Goal: Book appointment/travel/reservation

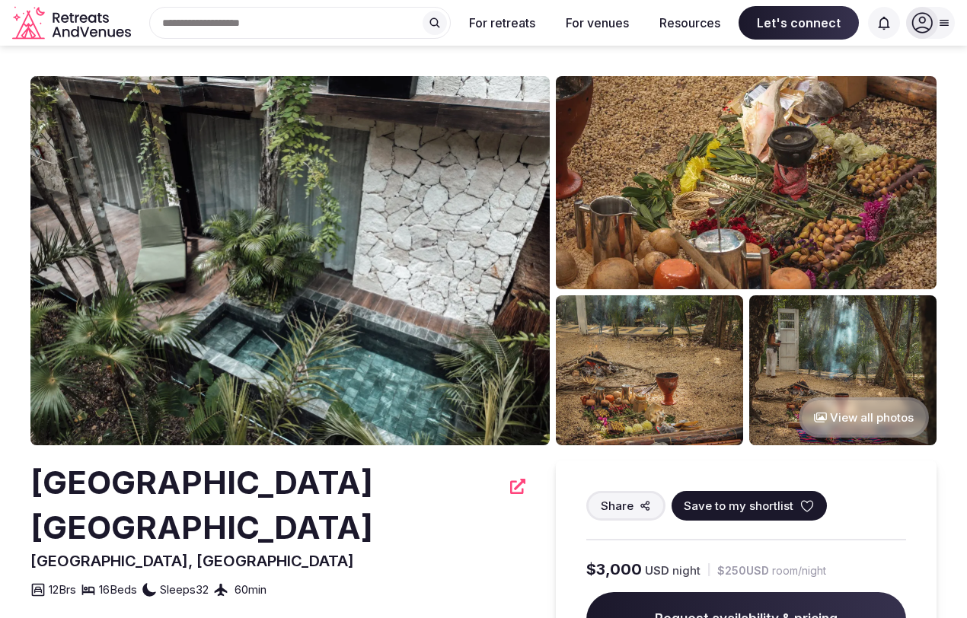
click at [615, 270] on img at bounding box center [746, 182] width 381 height 213
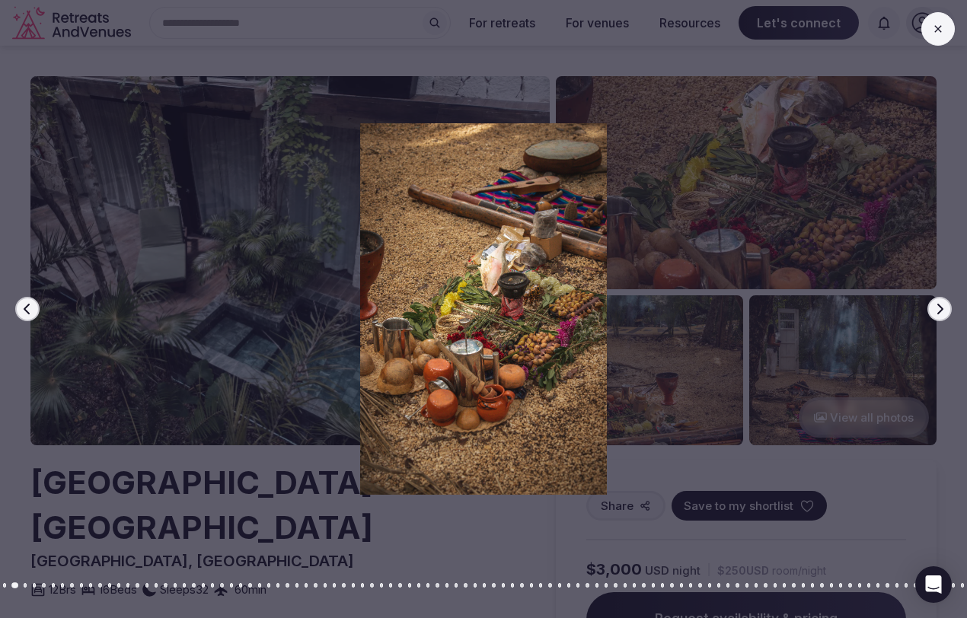
click at [927, 304] on div at bounding box center [478, 308] width 980 height 371
click at [942, 307] on icon "button" at bounding box center [940, 309] width 12 height 12
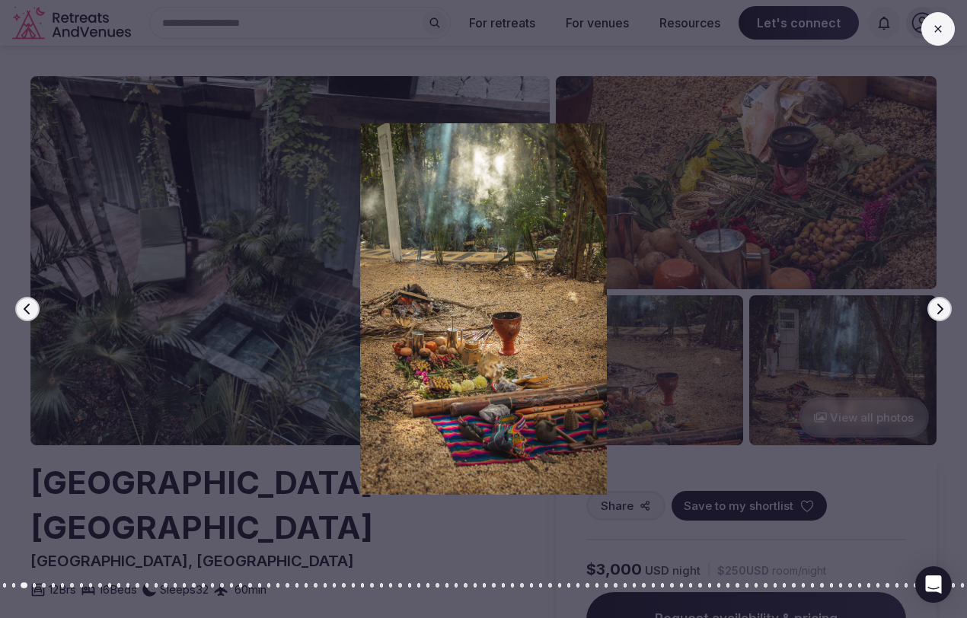
click at [551, 336] on img at bounding box center [483, 308] width 677 height 371
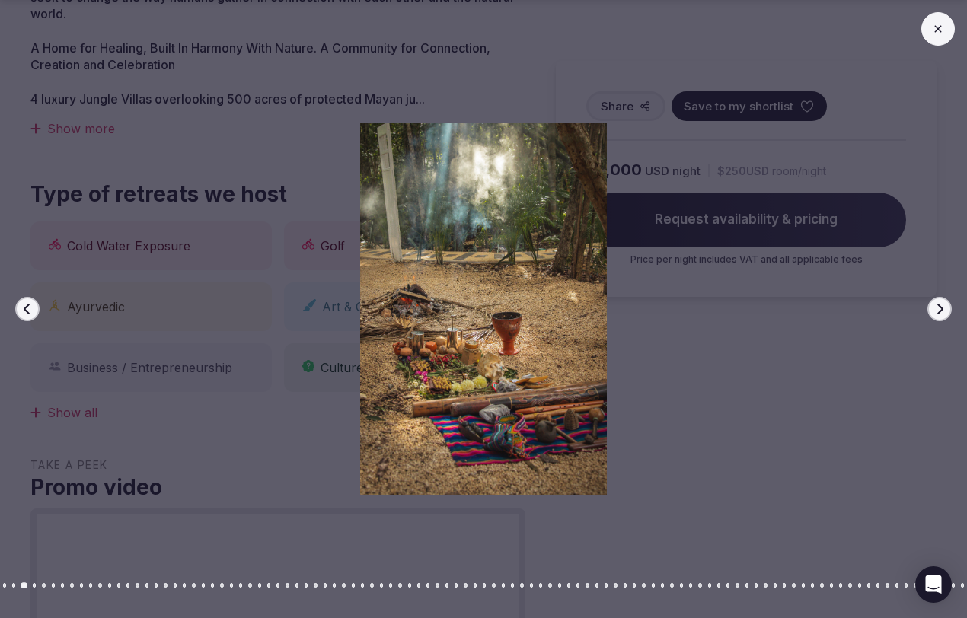
scroll to position [711, 0]
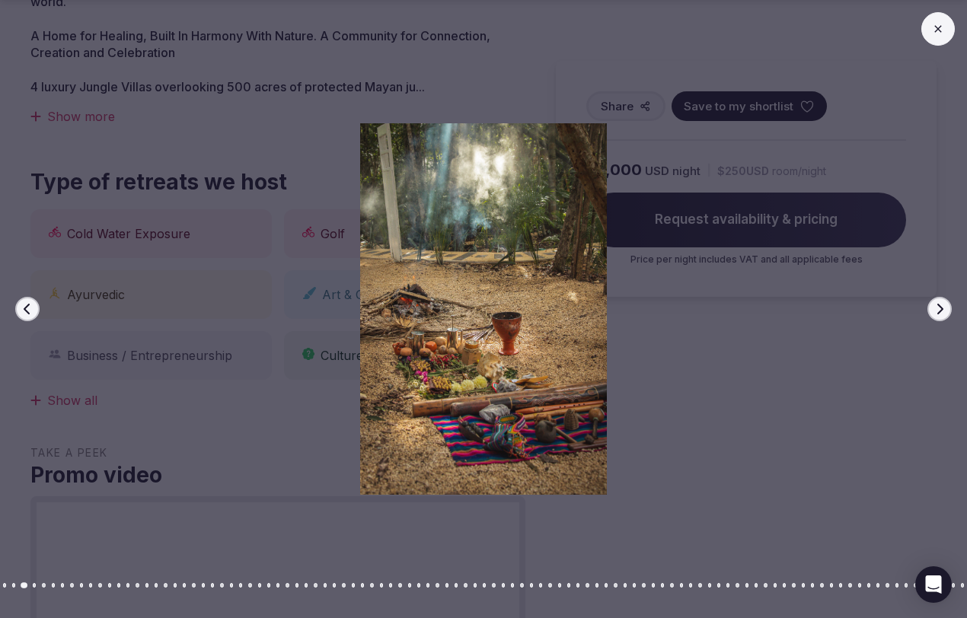
click at [657, 392] on img at bounding box center [483, 308] width 677 height 371
click at [283, 126] on img at bounding box center [483, 308] width 677 height 371
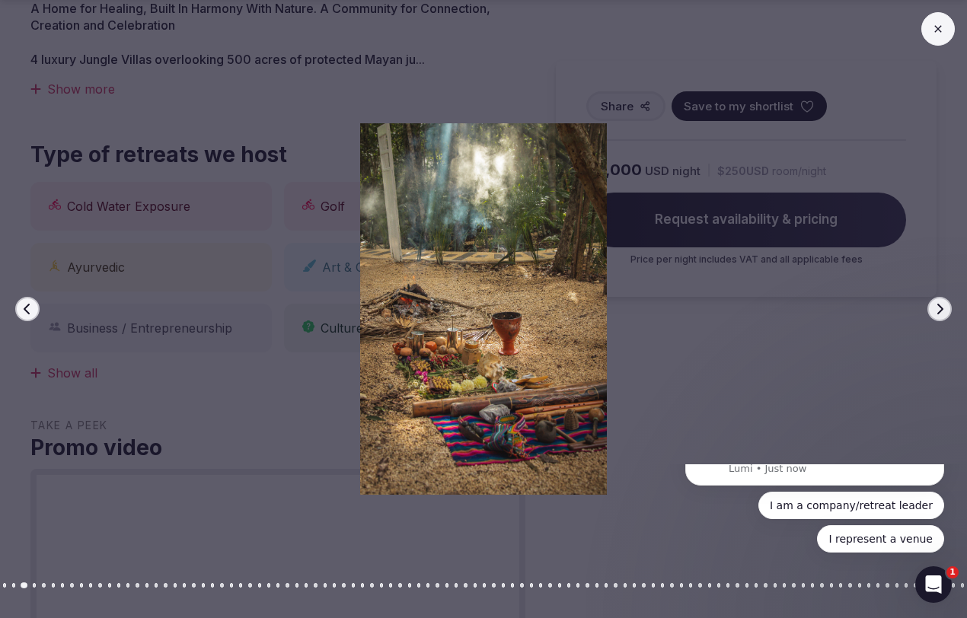
scroll to position [738, 0]
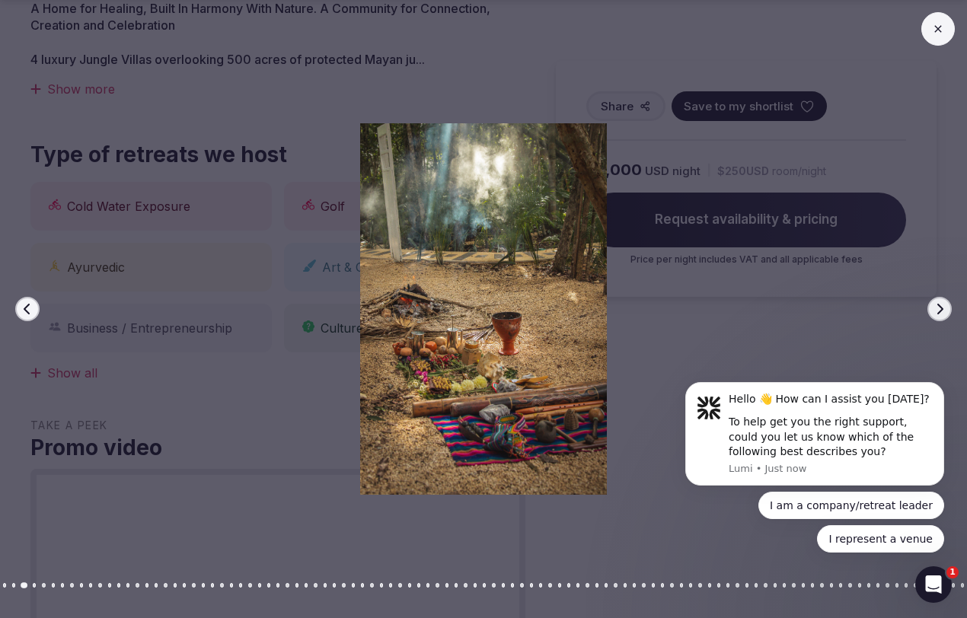
click at [270, 59] on div "Previous slide Next slide" at bounding box center [483, 309] width 967 height 618
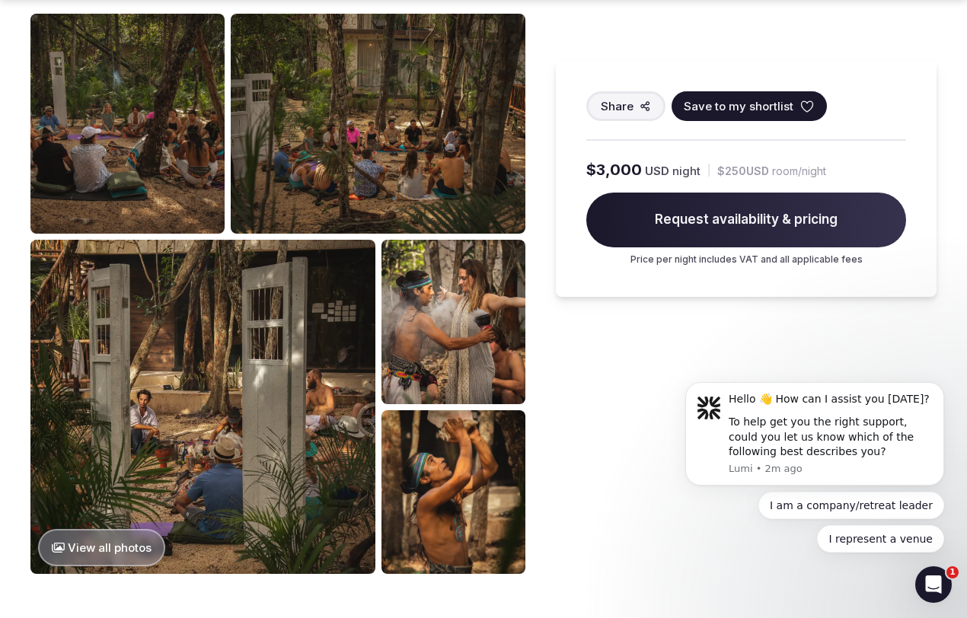
scroll to position [1523, 0]
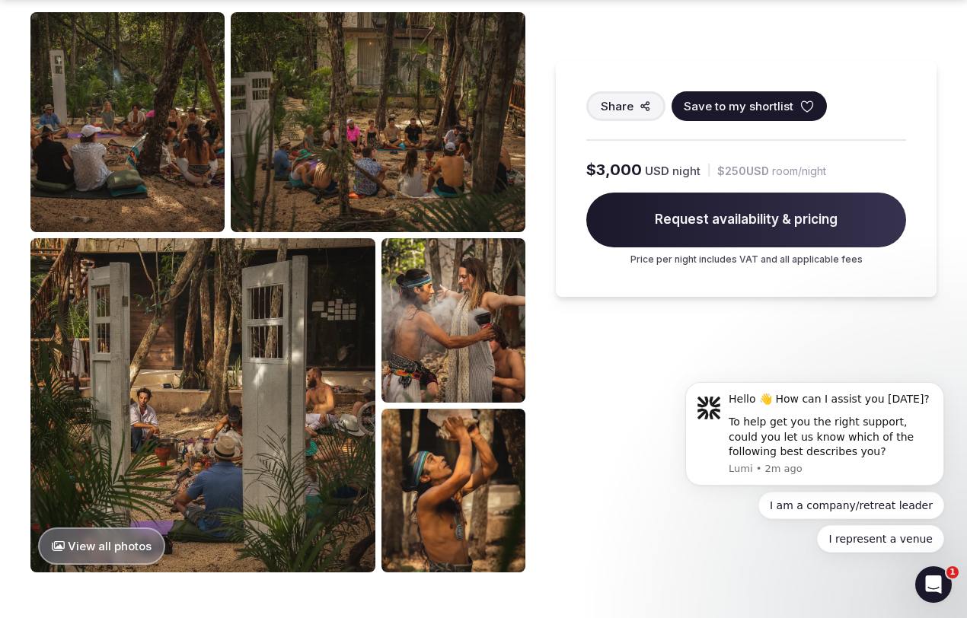
click at [470, 317] on img at bounding box center [454, 320] width 144 height 164
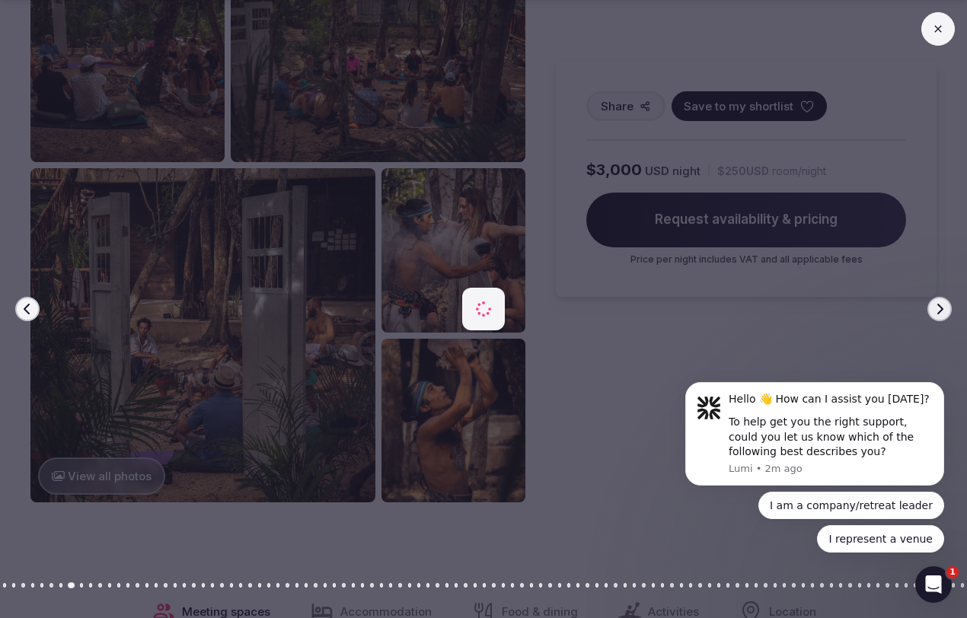
scroll to position [1593, 0]
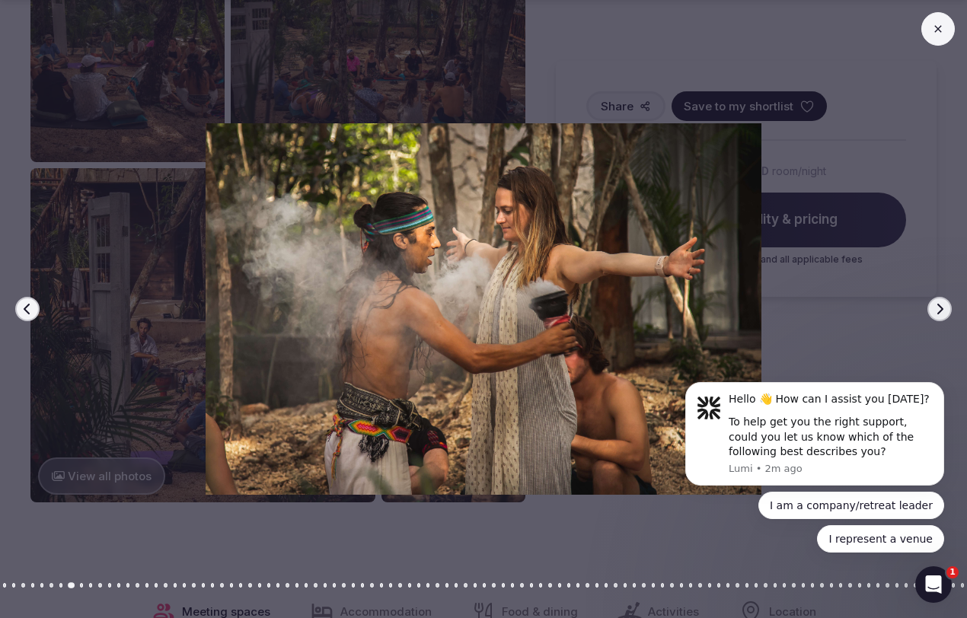
click at [23, 304] on icon "button" at bounding box center [27, 309] width 12 height 12
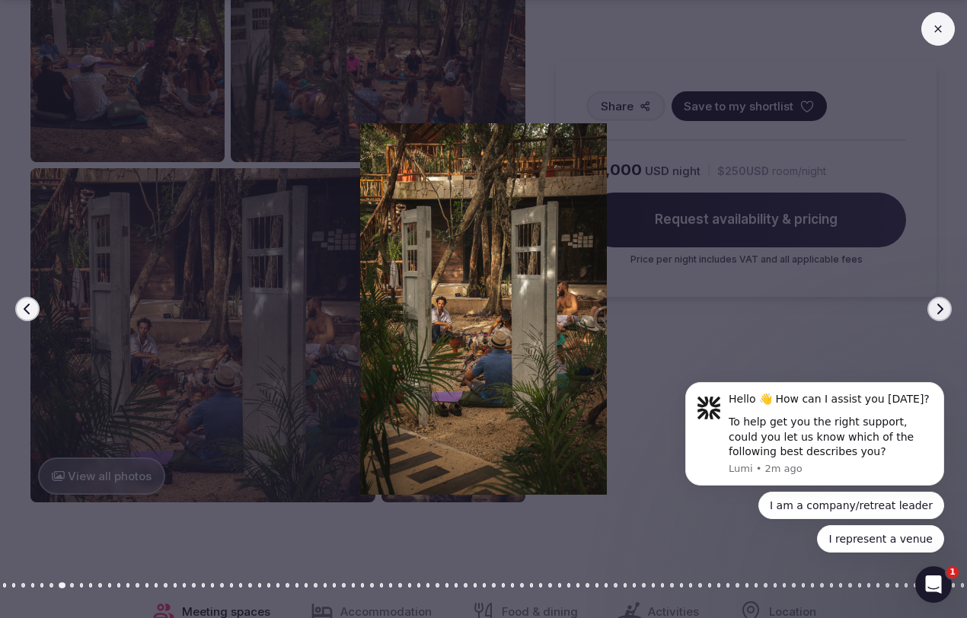
click at [25, 313] on icon "button" at bounding box center [27, 309] width 12 height 12
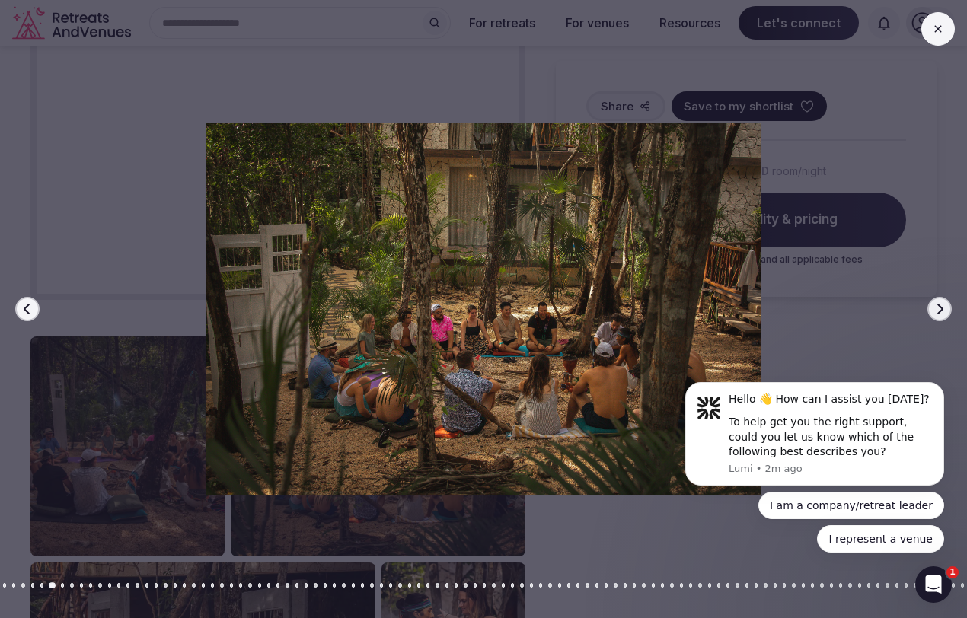
scroll to position [1054, 0]
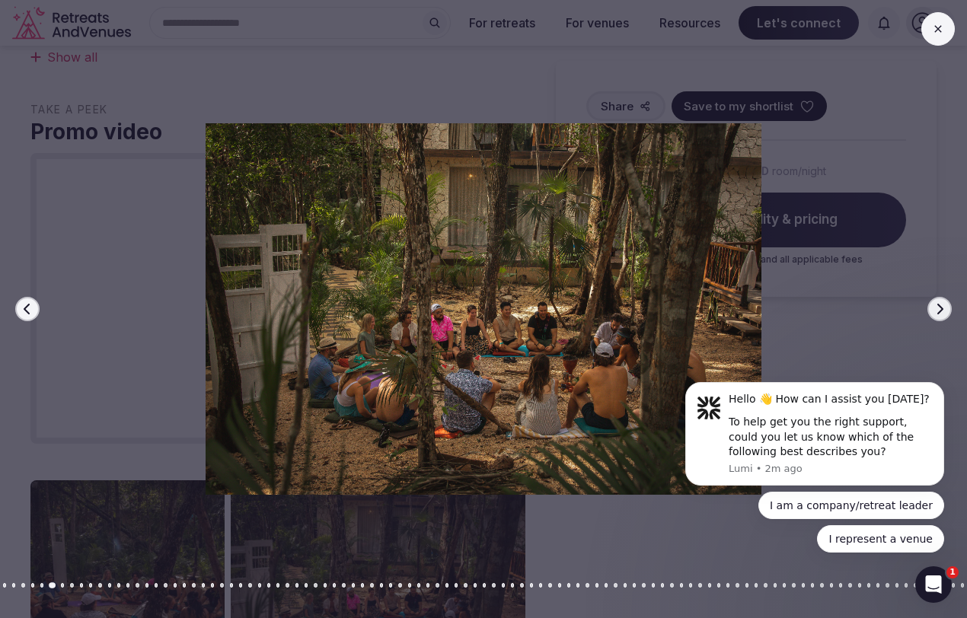
click at [127, 94] on div "Previous slide Next slide" at bounding box center [483, 309] width 967 height 618
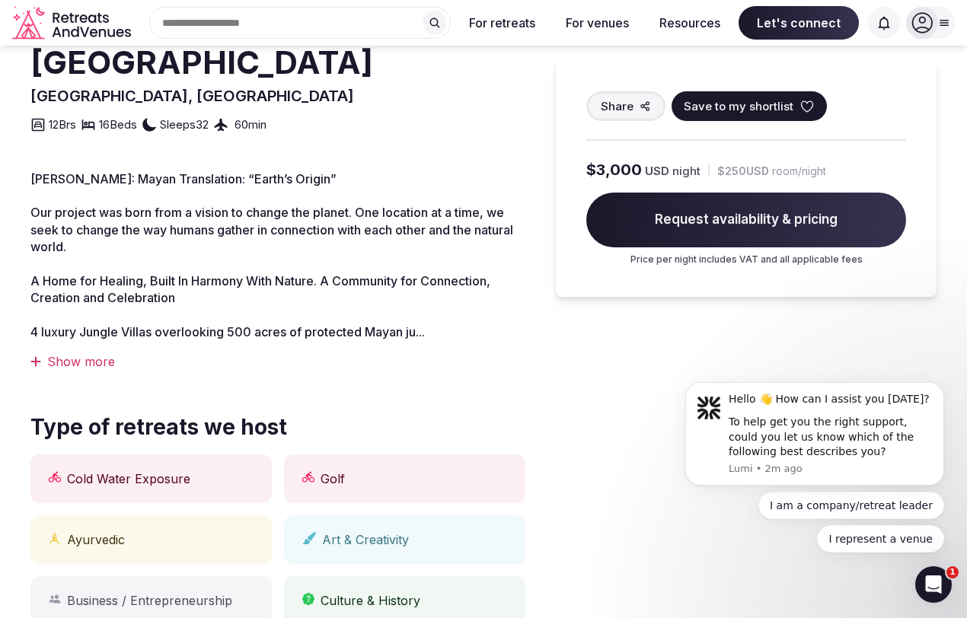
scroll to position [452, 0]
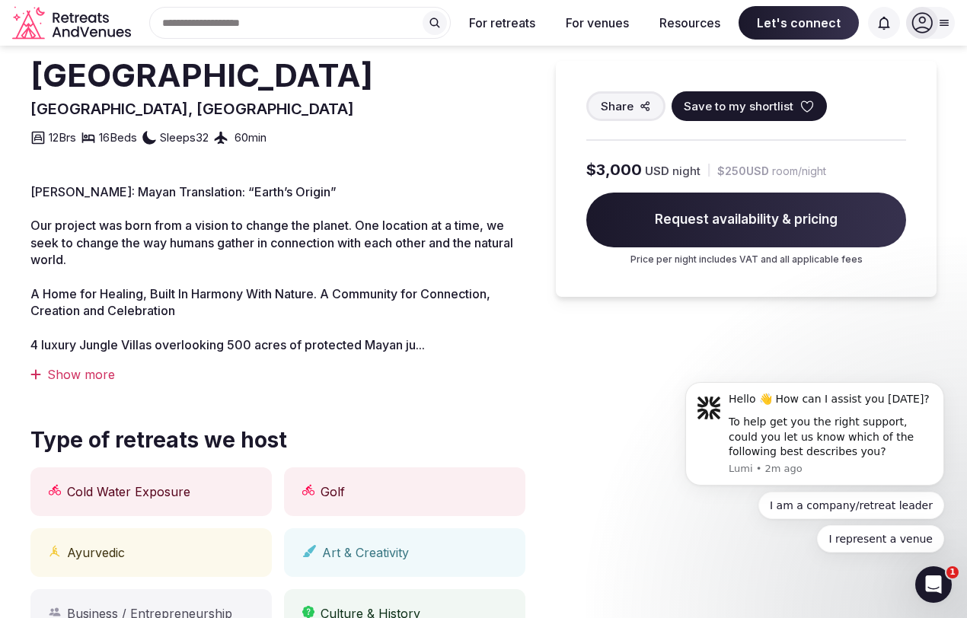
click at [107, 374] on div "Show more" at bounding box center [277, 374] width 495 height 17
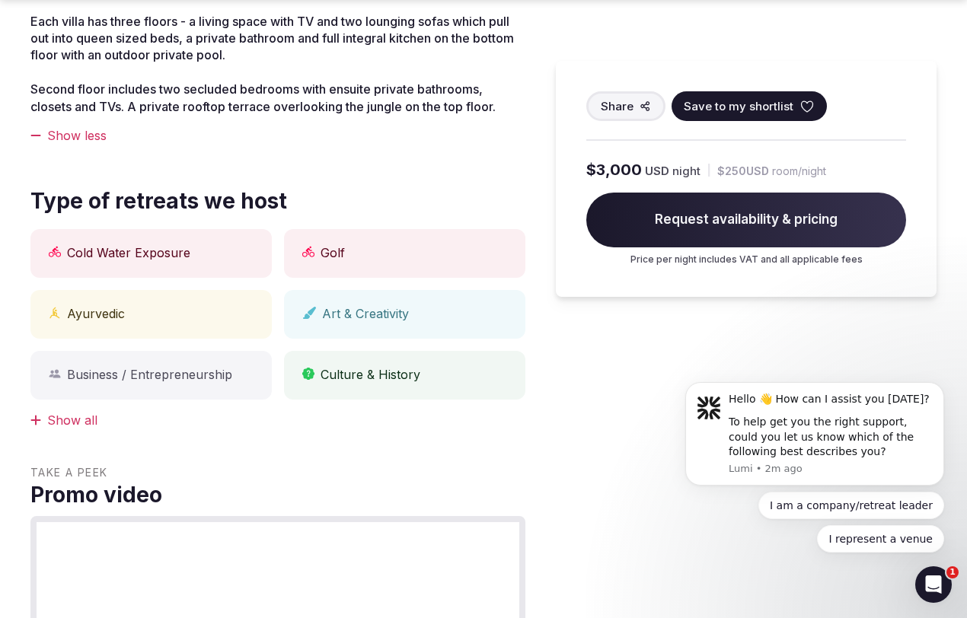
scroll to position [940, 0]
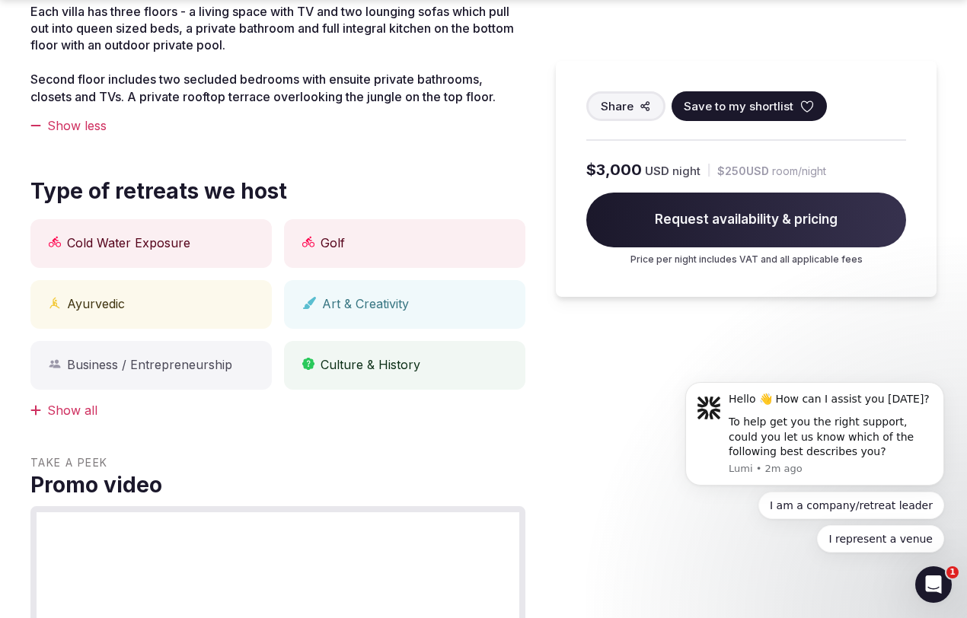
click at [82, 402] on div "Show all" at bounding box center [277, 410] width 495 height 17
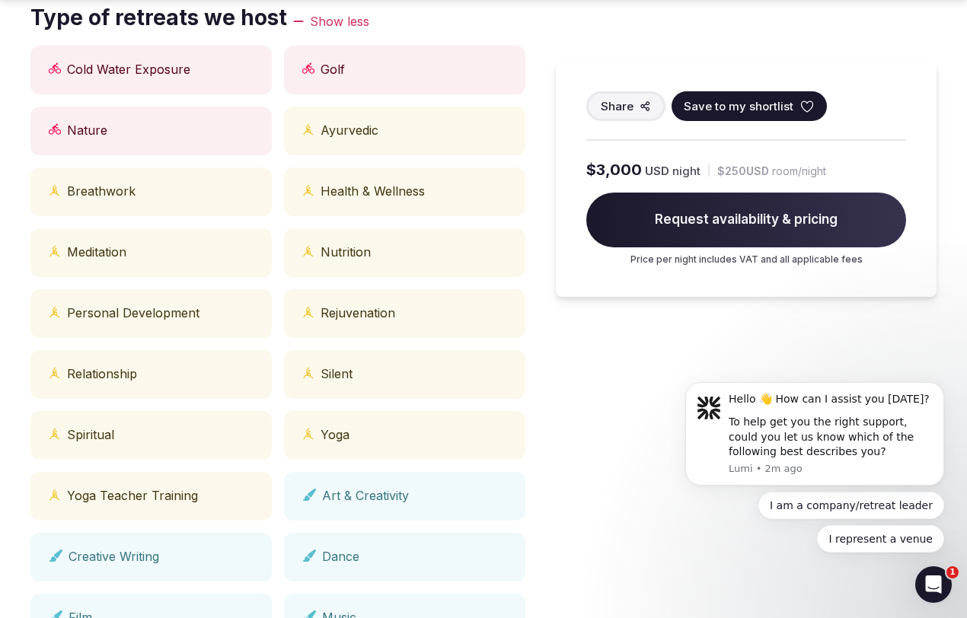
scroll to position [1114, 0]
click at [101, 353] on div "Relationship" at bounding box center [150, 374] width 241 height 49
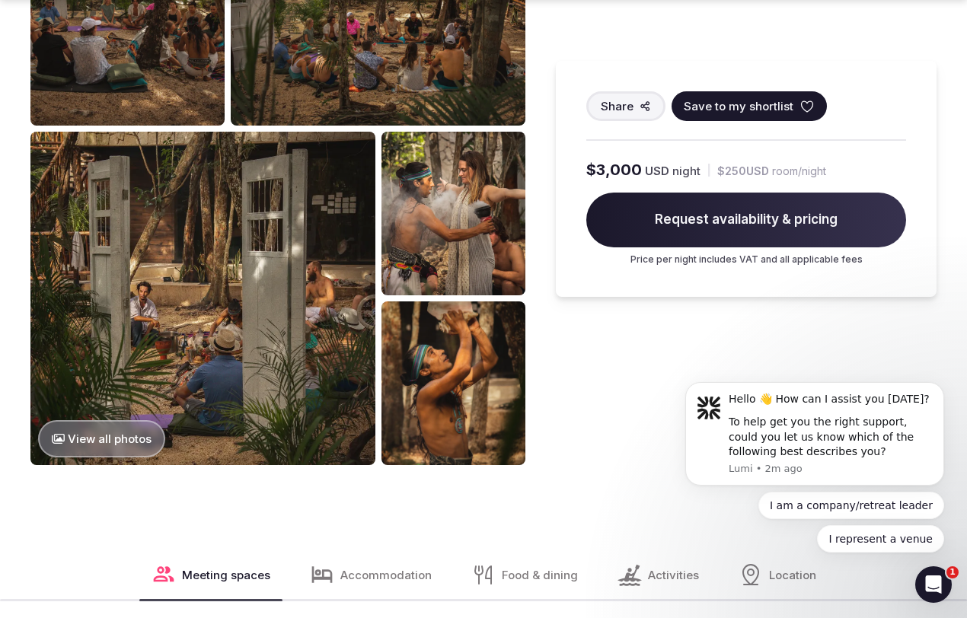
scroll to position [2721, 0]
click at [713, 222] on span "Request availability & pricing" at bounding box center [746, 220] width 320 height 55
